Goal: Task Accomplishment & Management: Manage account settings

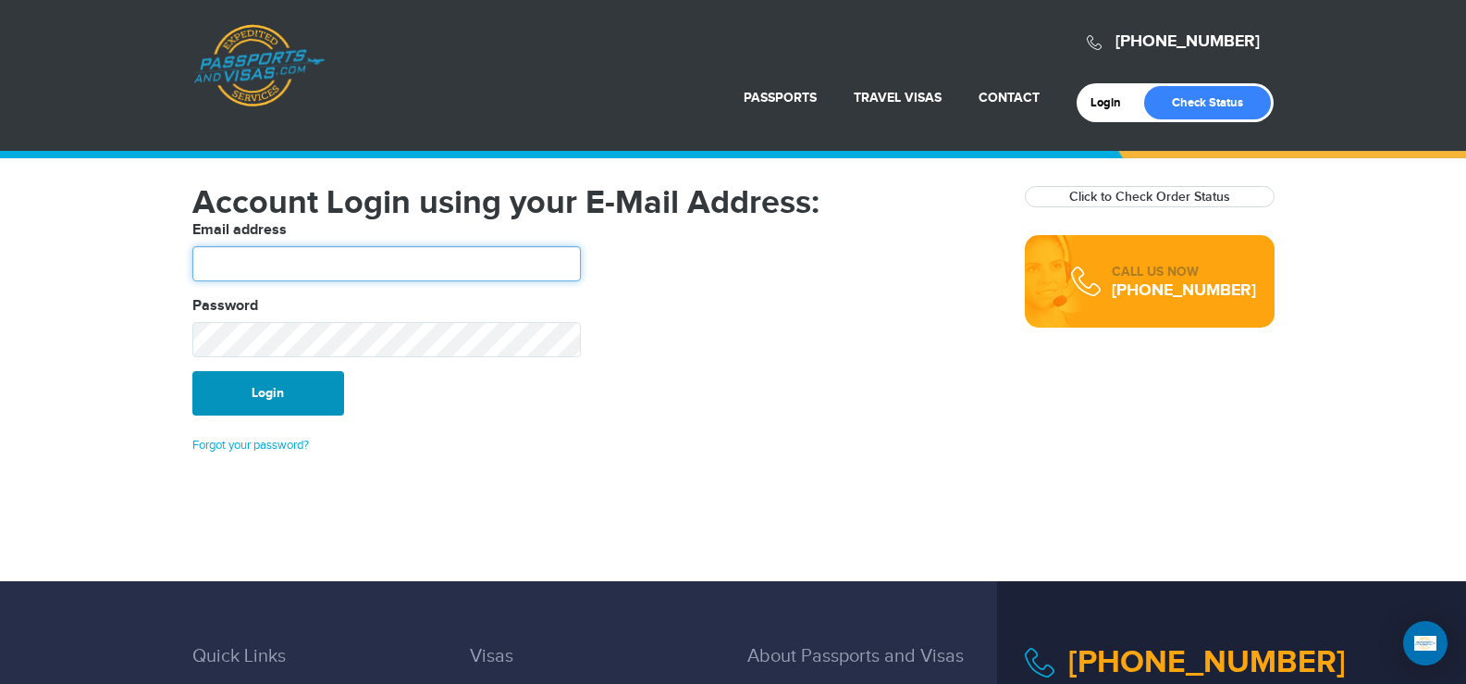
type input "*******"
click at [293, 391] on button "Login" at bounding box center [268, 393] width 152 height 44
type input "*******"
click at [286, 390] on button "Login" at bounding box center [268, 393] width 152 height 44
